Goal: Transaction & Acquisition: Purchase product/service

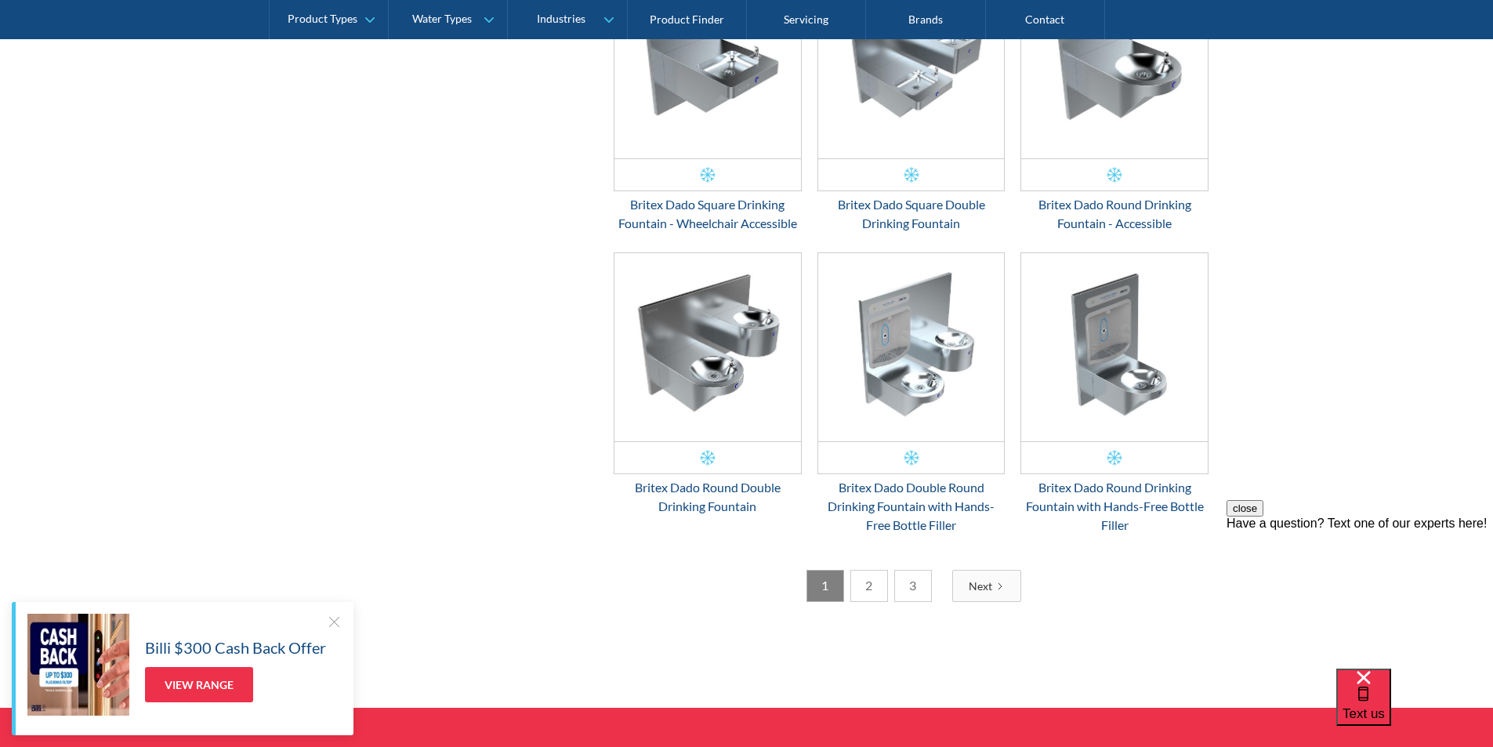
scroll to position [2429, 0]
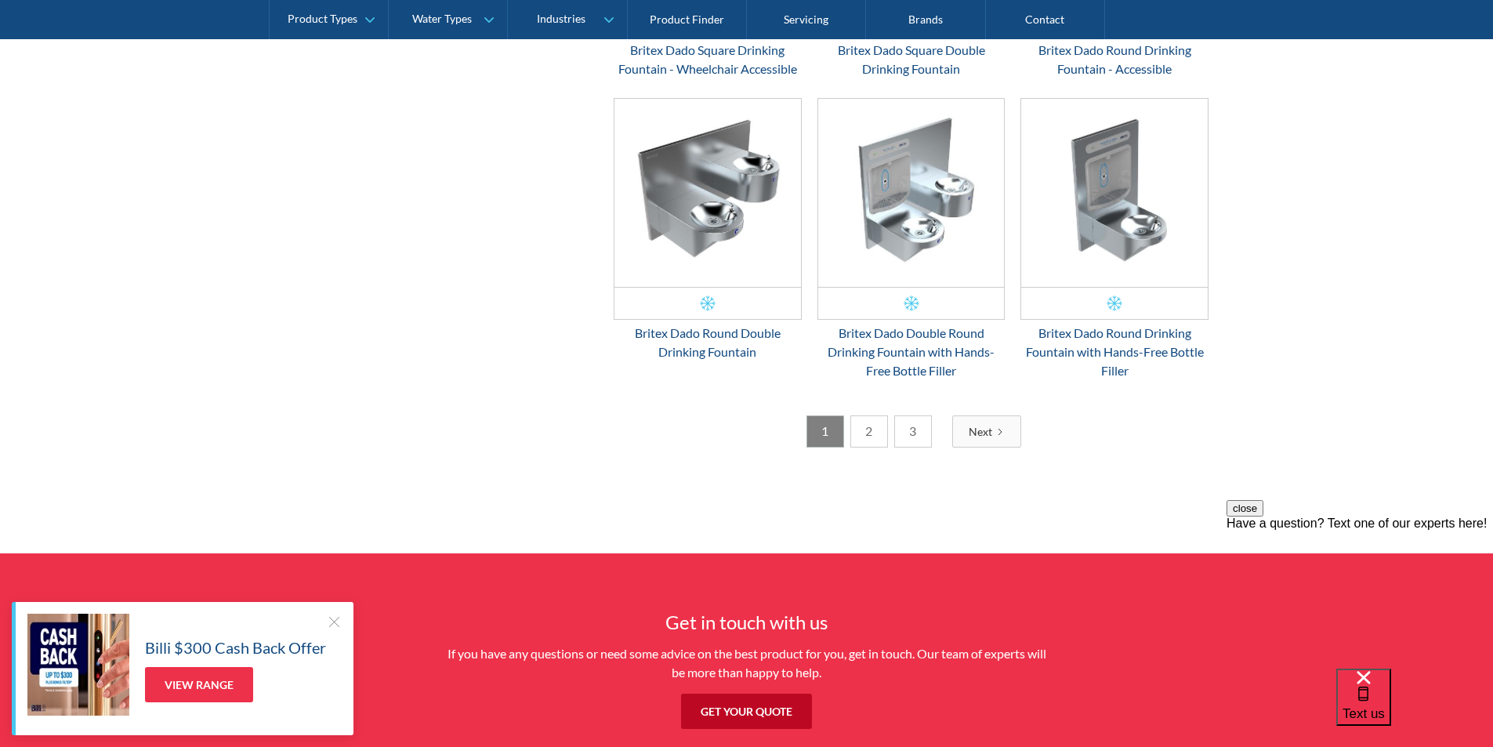
click at [873, 432] on link "2" at bounding box center [869, 431] width 38 height 32
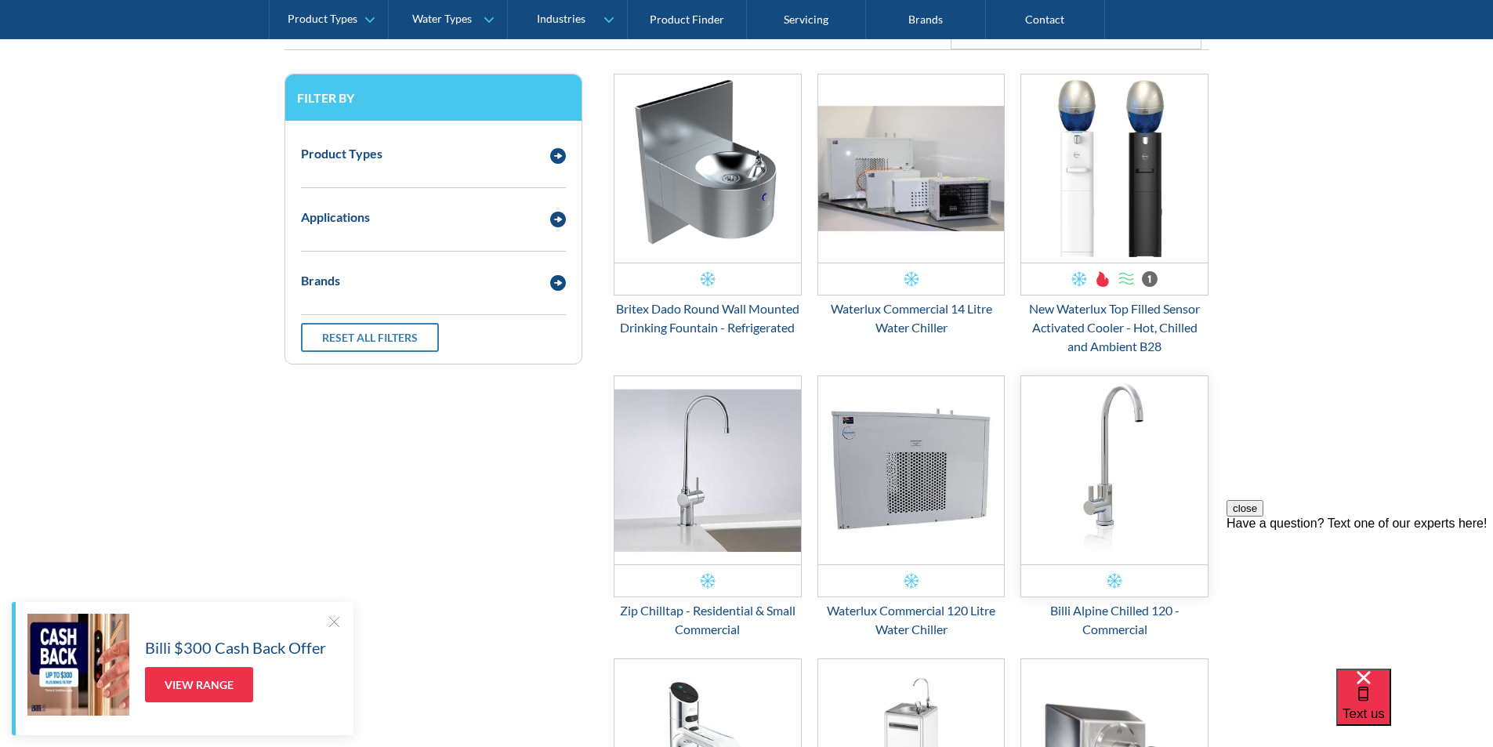
scroll to position [364, 0]
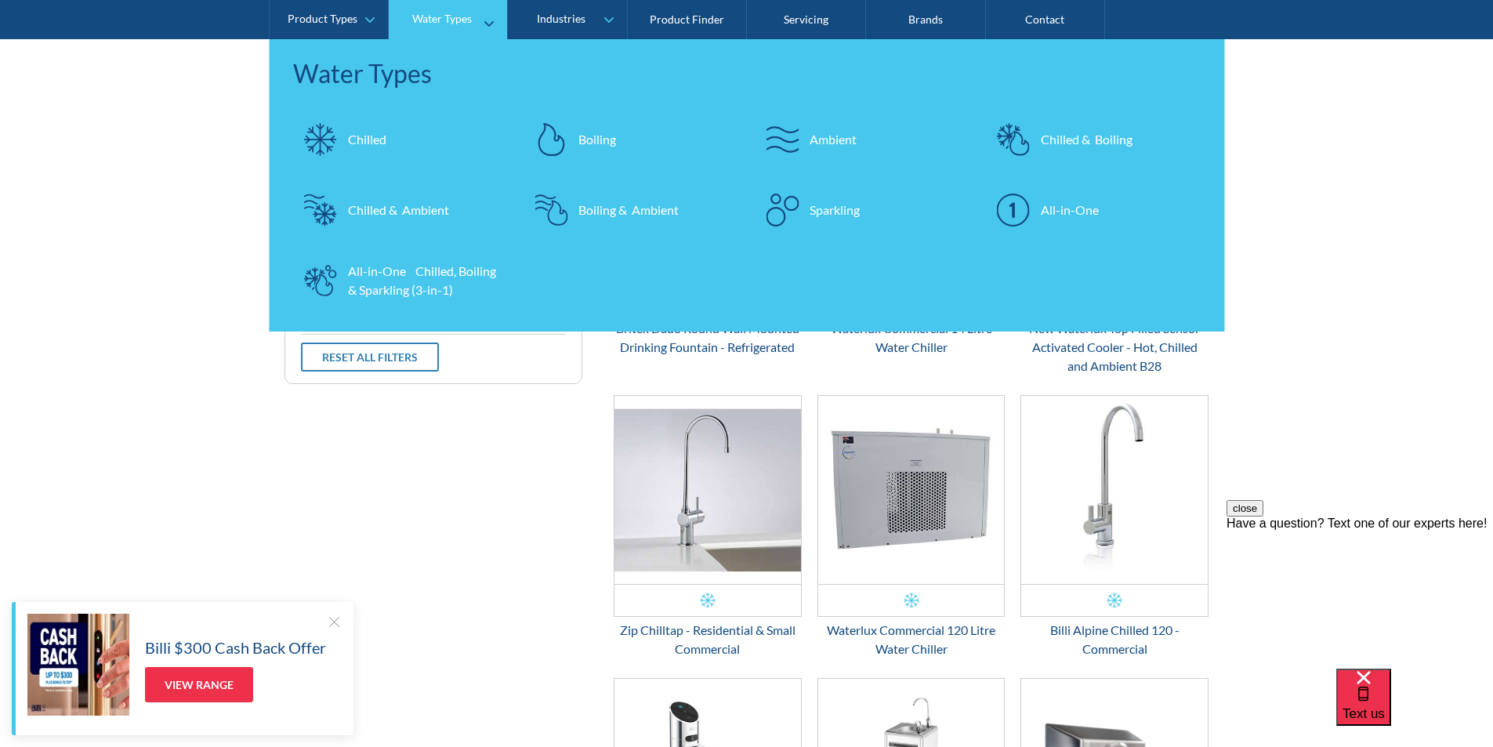
click at [403, 207] on div "Chilled & Ambient" at bounding box center [398, 210] width 101 height 19
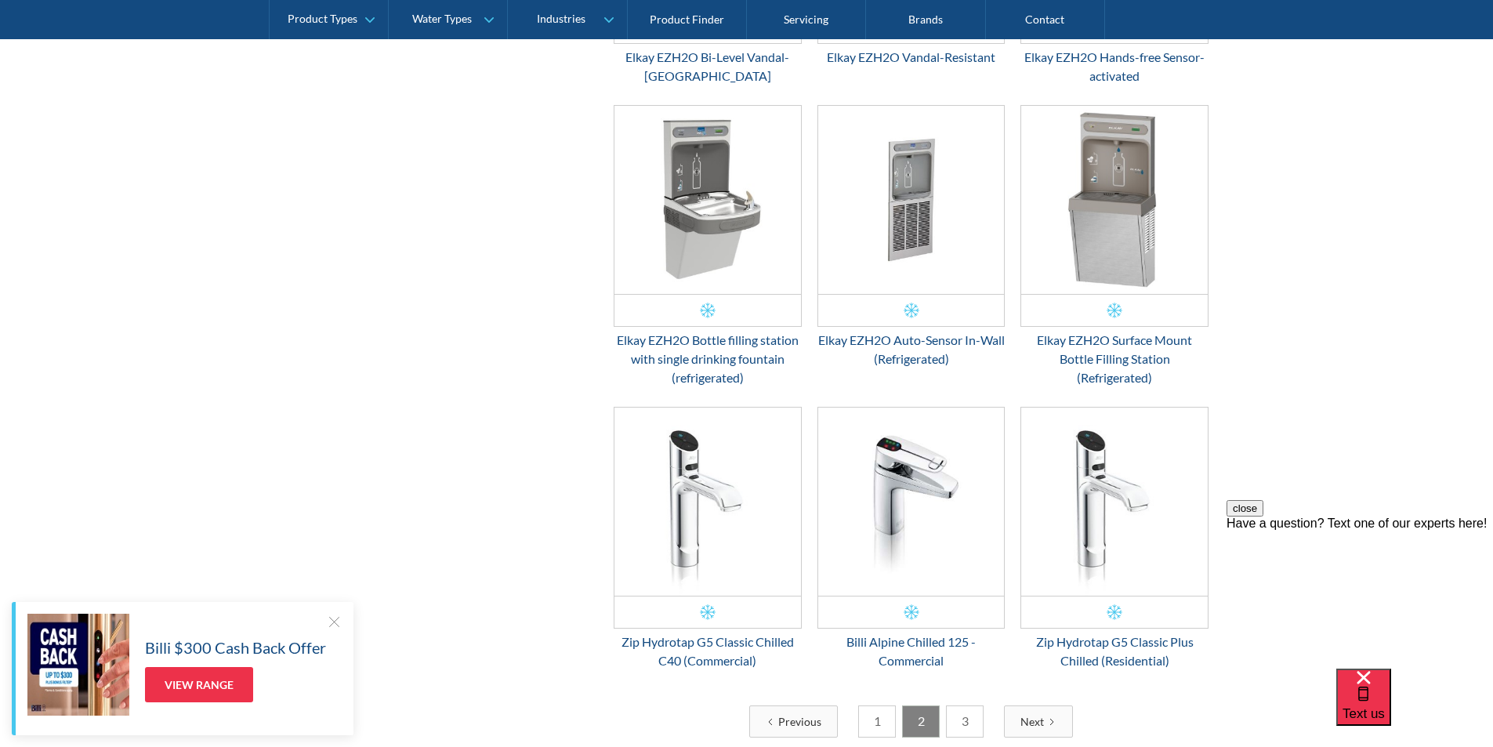
scroll to position [2088, 0]
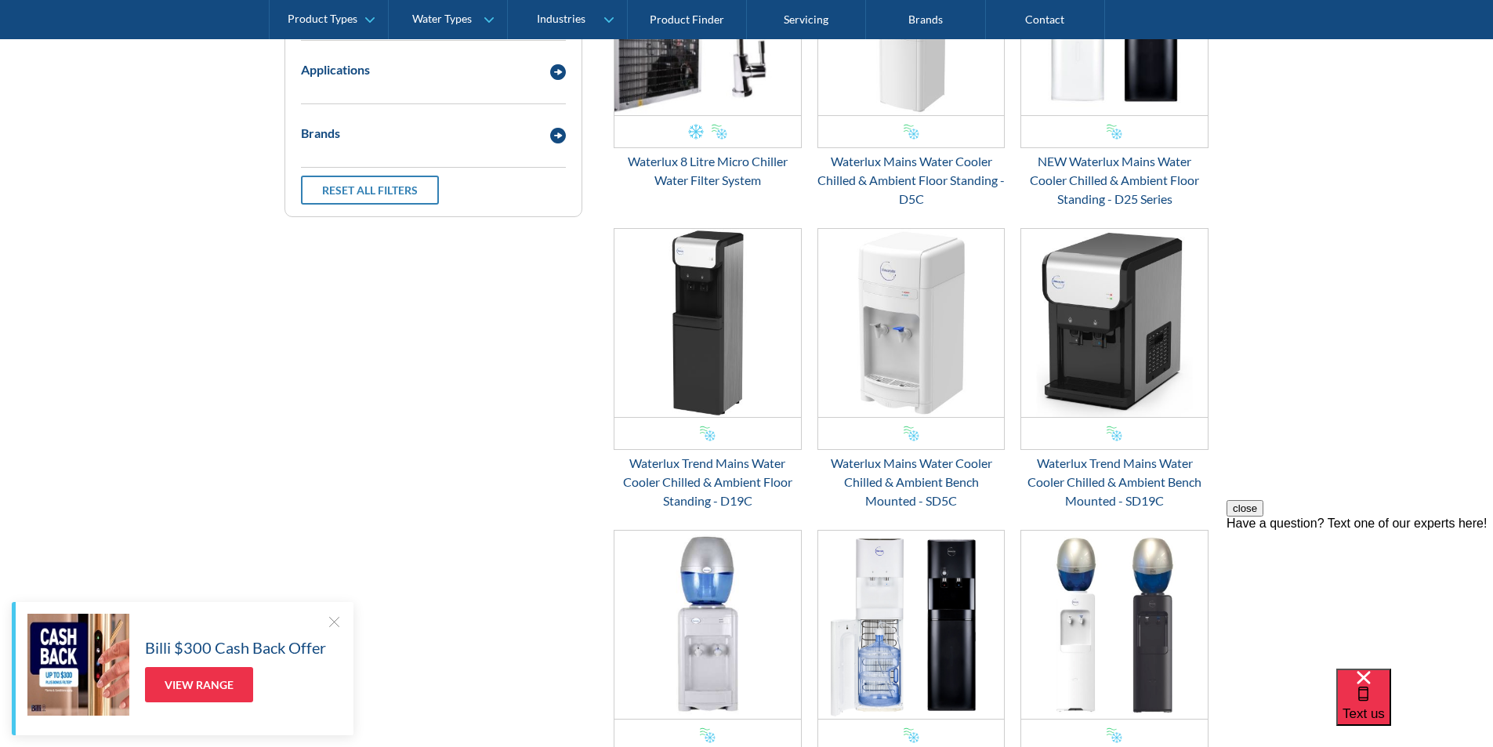
scroll to position [548, 0]
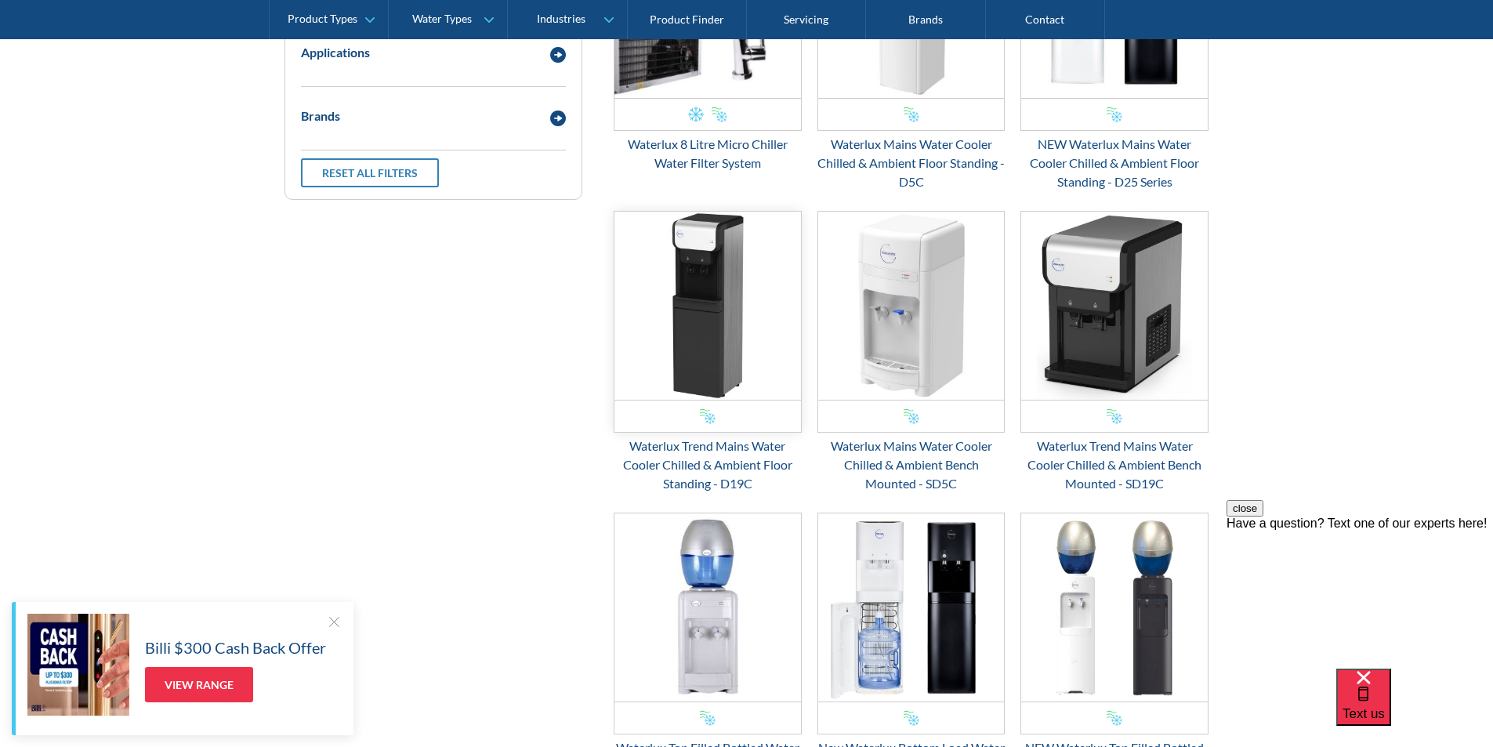
click at [687, 288] on img "Email Form 3" at bounding box center [707, 306] width 186 height 188
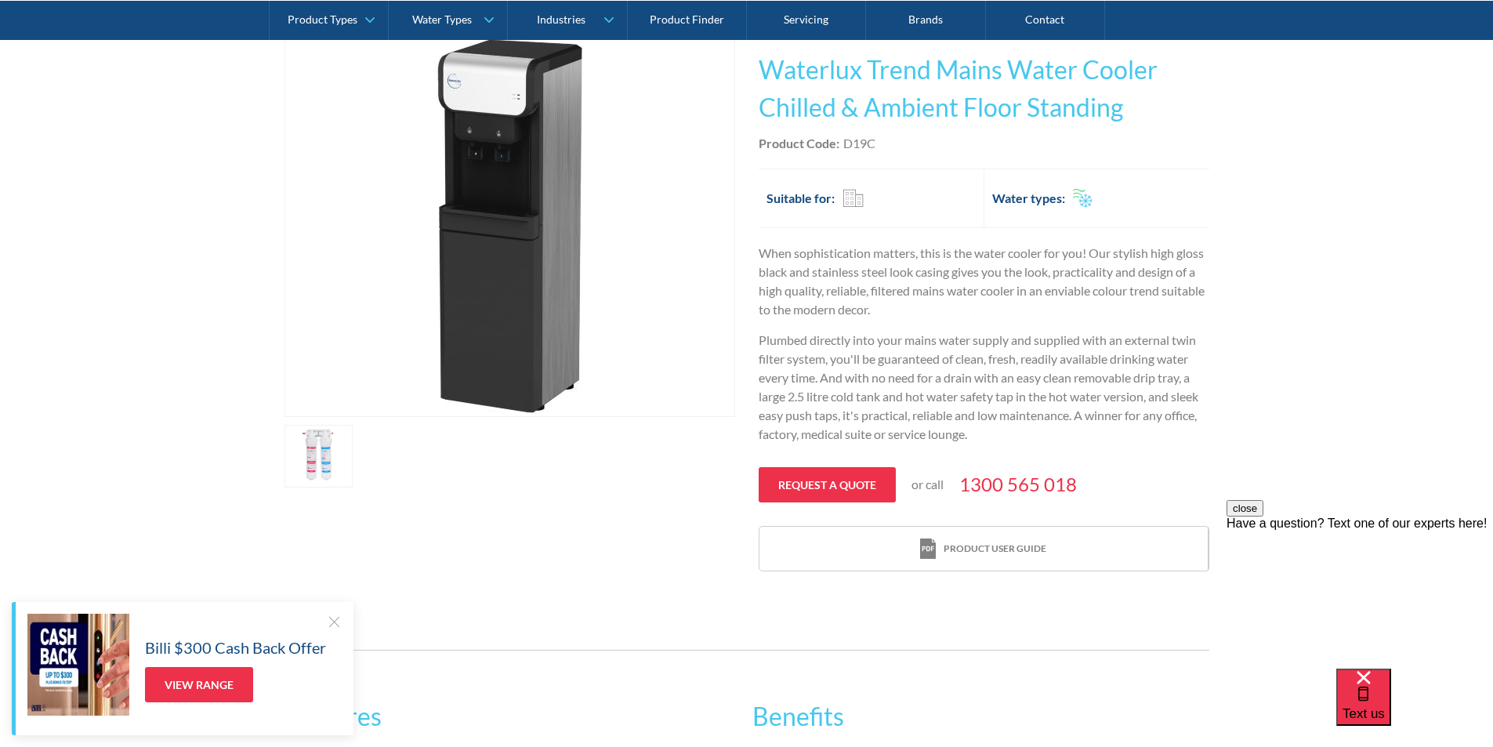
scroll to position [157, 0]
